Goal: Task Accomplishment & Management: Manage account settings

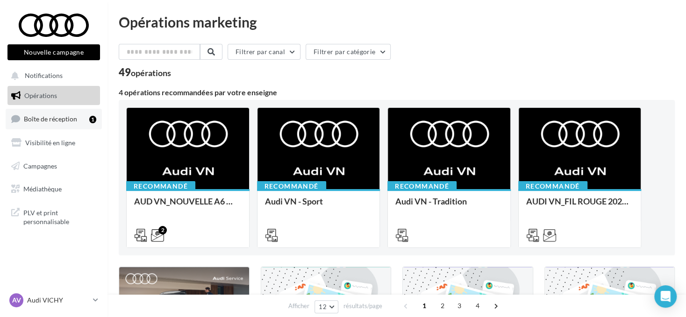
click at [79, 122] on link "Boîte de réception 1" at bounding box center [54, 119] width 96 height 20
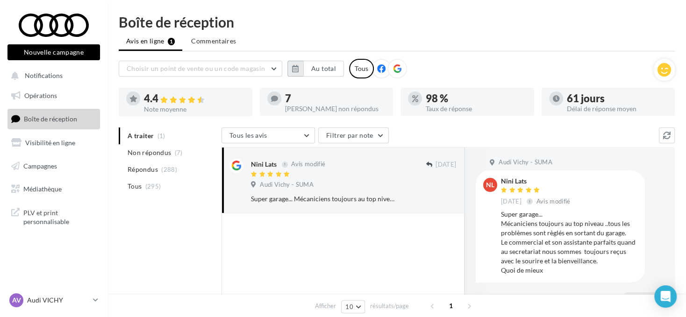
click at [298, 68] on icon "button" at bounding box center [295, 68] width 7 height 7
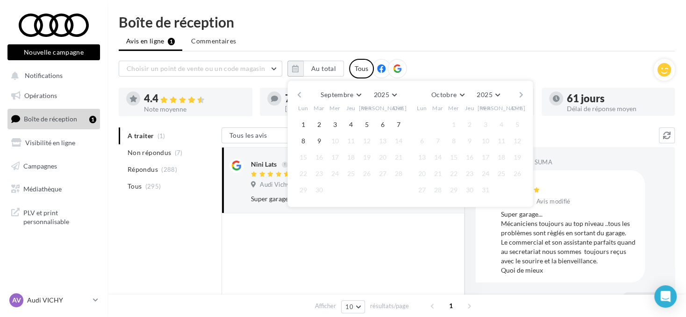
click at [297, 93] on button "button" at bounding box center [300, 94] width 8 height 13
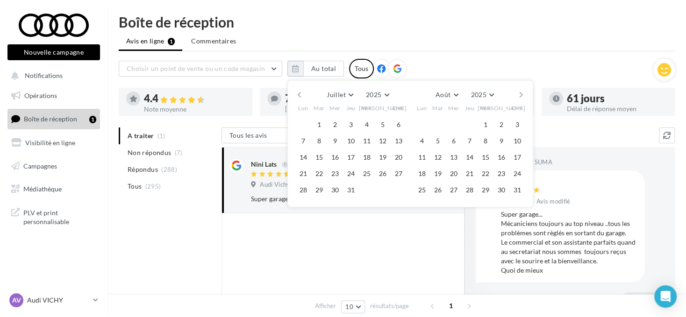
click at [323, 118] on span "1" at bounding box center [319, 125] width 14 height 14
click at [325, 120] on button "1" at bounding box center [319, 125] width 14 height 14
click at [518, 94] on button "button" at bounding box center [522, 94] width 8 height 13
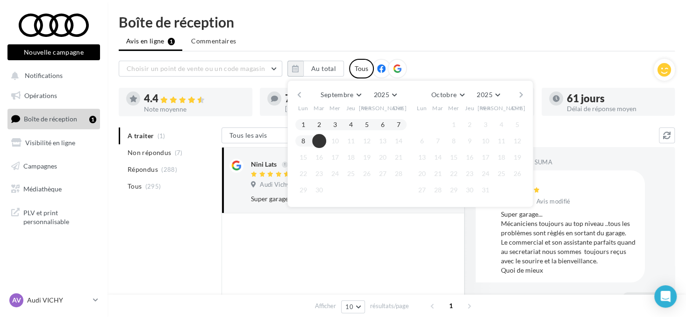
click at [317, 139] on button "9" at bounding box center [319, 141] width 14 height 14
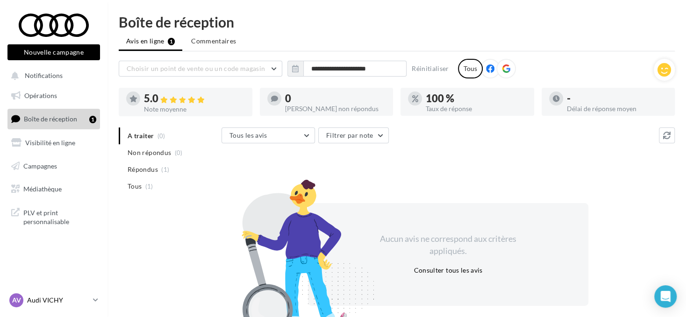
click at [82, 298] on p "Audi VICHY" at bounding box center [58, 300] width 62 height 9
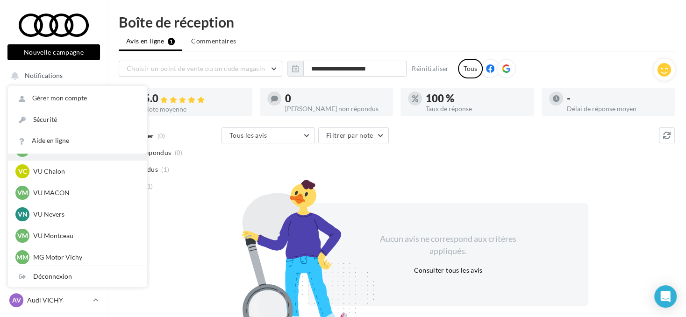
scroll to position [710, 0]
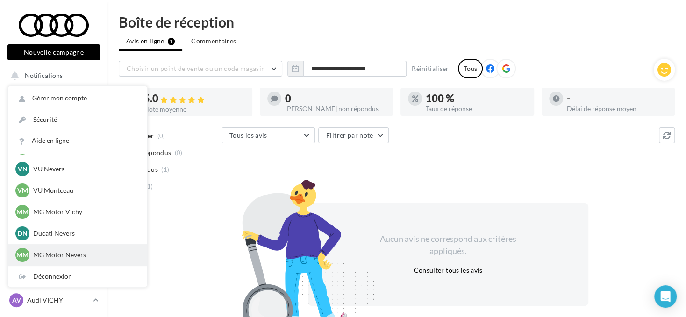
click at [75, 254] on p "MG Motor Nevers" at bounding box center [84, 255] width 103 height 9
